Goal: Task Accomplishment & Management: Manage account settings

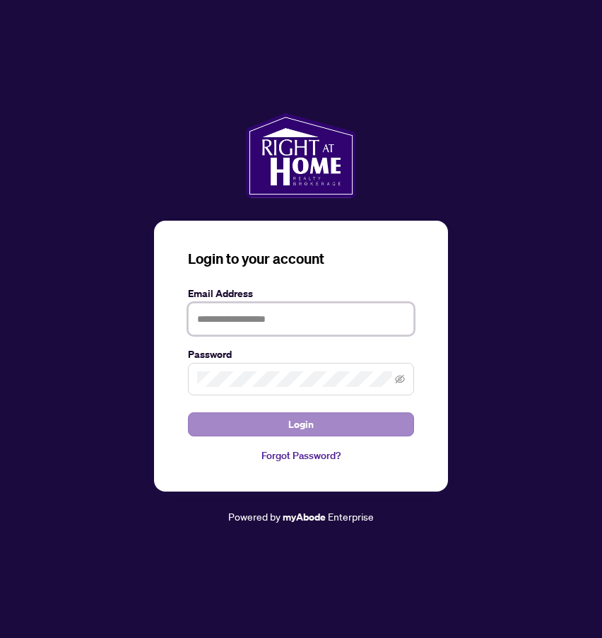
type input "**********"
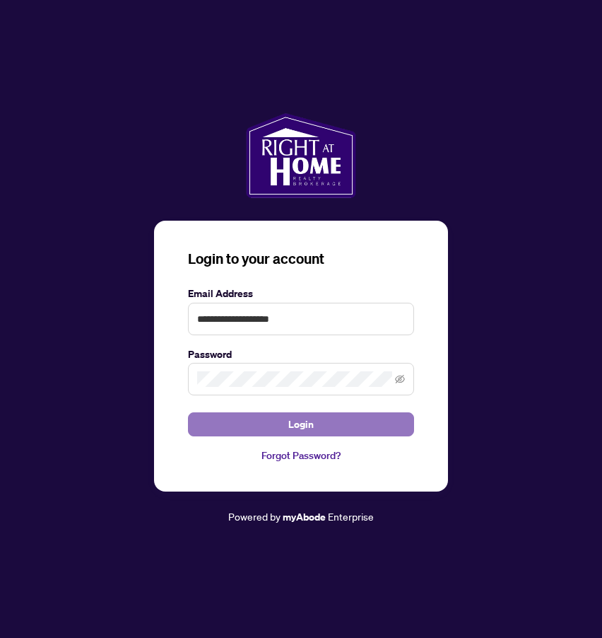
click at [297, 419] on span "Login" at bounding box center [300, 424] width 25 height 23
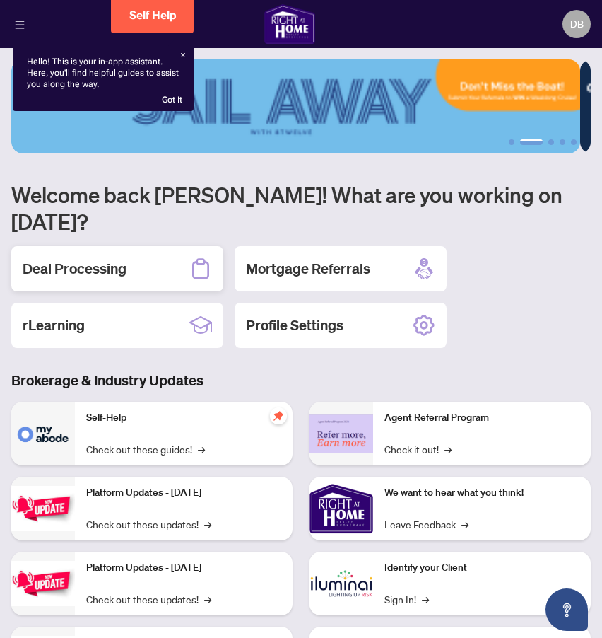
click at [118, 259] on h2 "Deal Processing" at bounding box center [75, 269] width 104 height 20
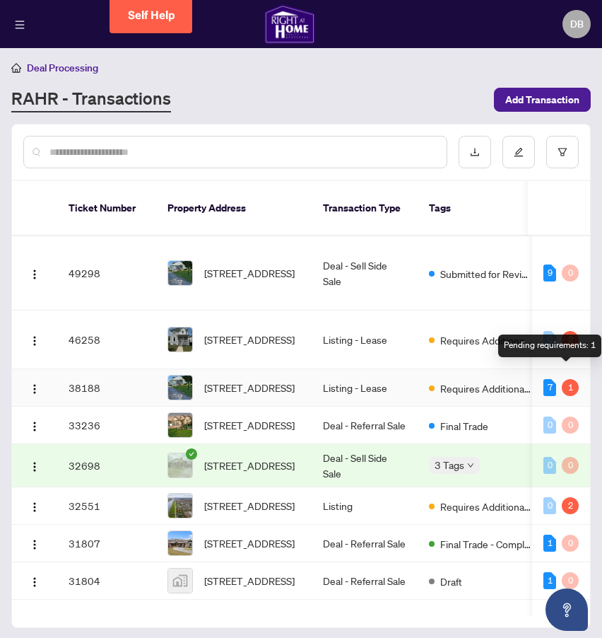
click at [566, 379] on div "1" at bounding box center [570, 387] width 17 height 17
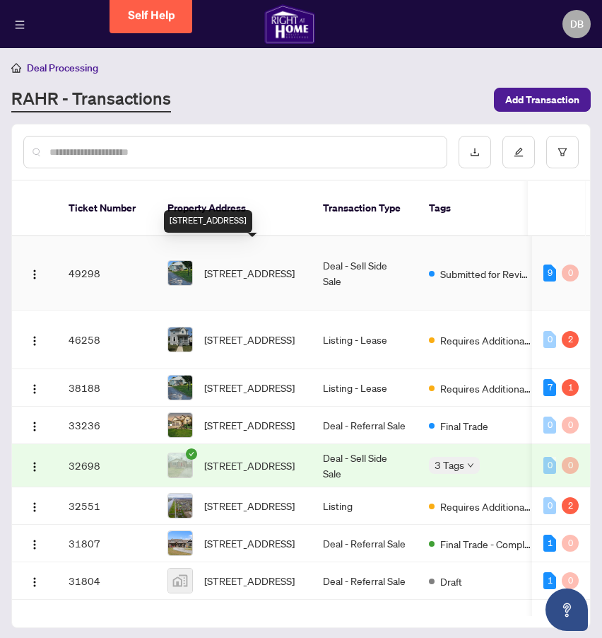
click at [242, 265] on span "[STREET_ADDRESS]" at bounding box center [249, 273] width 91 height 16
click at [241, 265] on span "[STREET_ADDRESS]" at bounding box center [249, 273] width 91 height 16
click at [240, 265] on span "[STREET_ADDRESS]" at bounding box center [249, 273] width 91 height 16
click at [239, 265] on span "[STREET_ADDRESS]" at bounding box center [249, 273] width 91 height 16
click at [180, 262] on img at bounding box center [180, 273] width 24 height 24
